Goal: Information Seeking & Learning: Learn about a topic

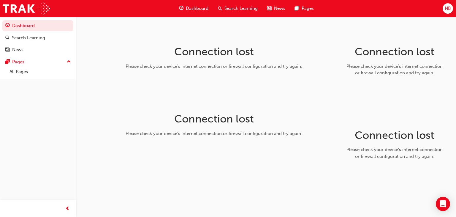
click at [208, 10] on span "Dashboard" at bounding box center [197, 8] width 23 height 7
click at [191, 8] on span "Dashboard" at bounding box center [197, 8] width 23 height 7
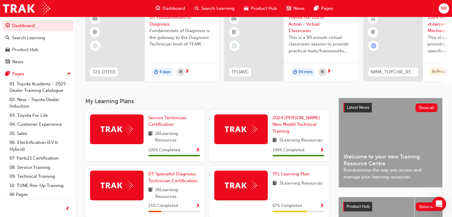
scroll to position [148, 0]
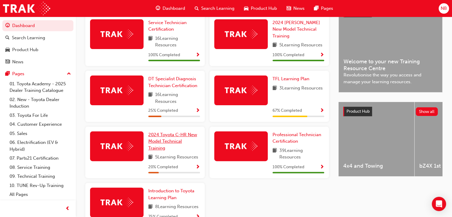
click at [174, 143] on span "2024 Toyota C-HR New Model Technical Training" at bounding box center [172, 141] width 49 height 19
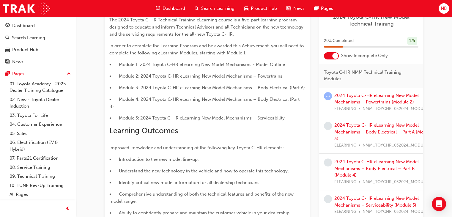
scroll to position [119, 0]
